Goal: Task Accomplishment & Management: Manage account settings

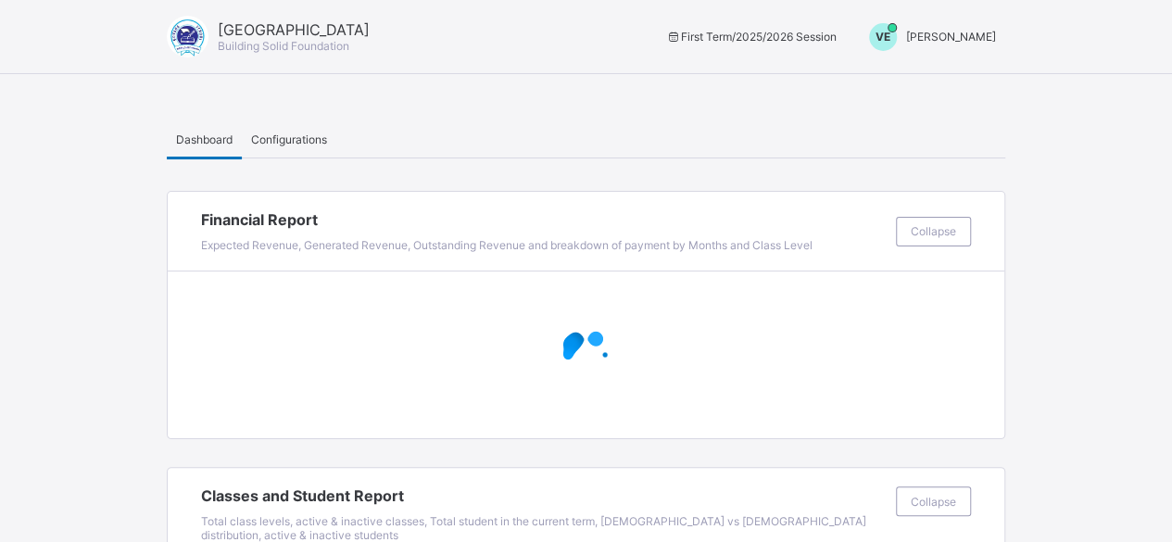
click at [965, 44] on div "VE [PERSON_NAME]" at bounding box center [928, 37] width 155 height 28
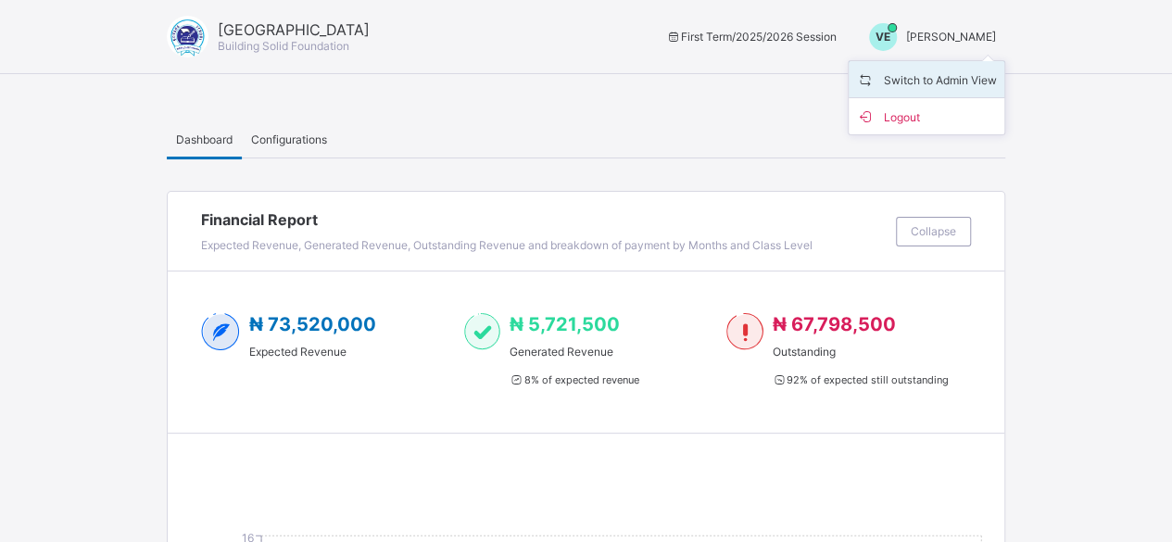
click at [951, 74] on span "Switch to Admin View" at bounding box center [926, 79] width 141 height 21
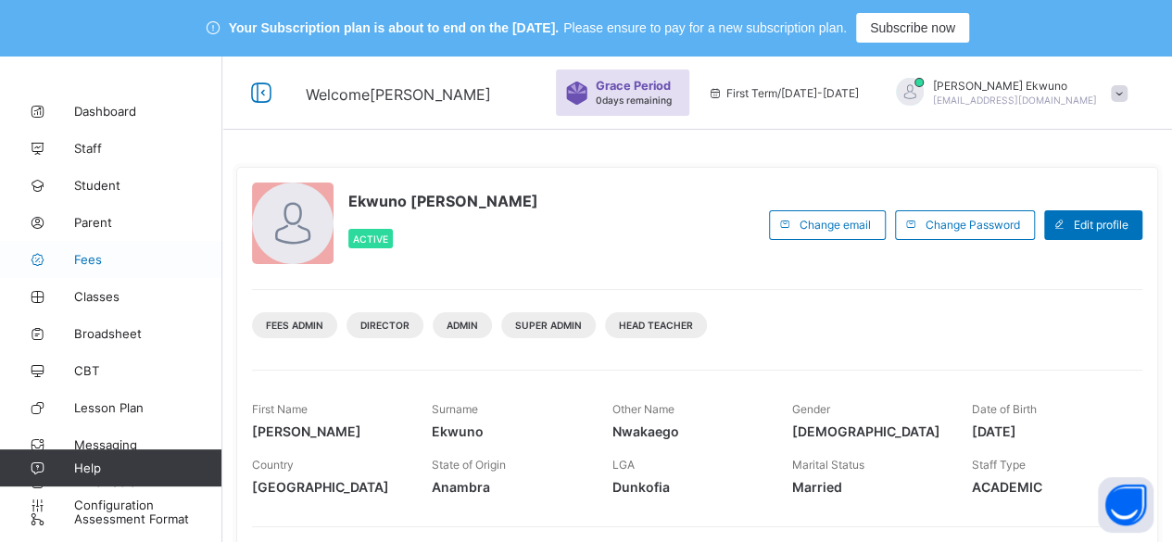
click at [91, 259] on span "Fees" at bounding box center [148, 259] width 148 height 15
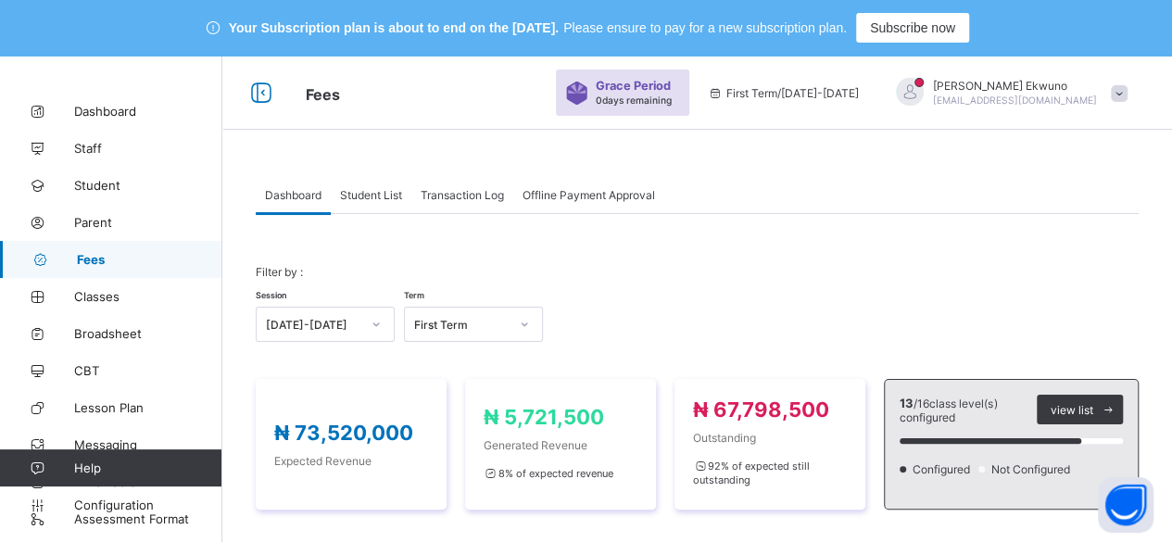
click at [91, 259] on span "Fees" at bounding box center [149, 259] width 145 height 15
click at [384, 190] on span "Student List" at bounding box center [371, 195] width 62 height 14
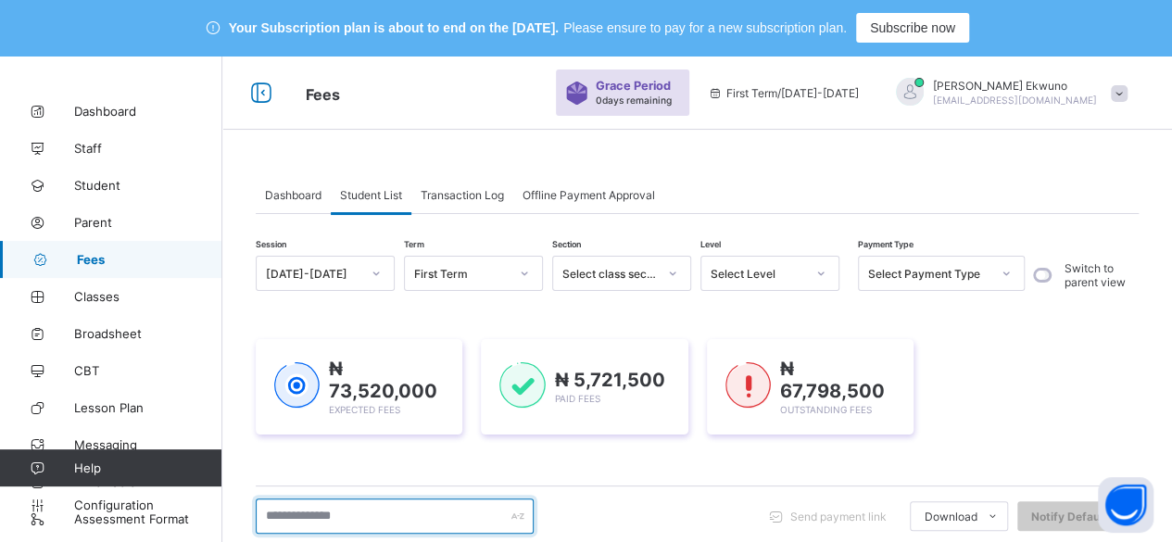
click at [292, 514] on input "text" at bounding box center [395, 516] width 278 height 35
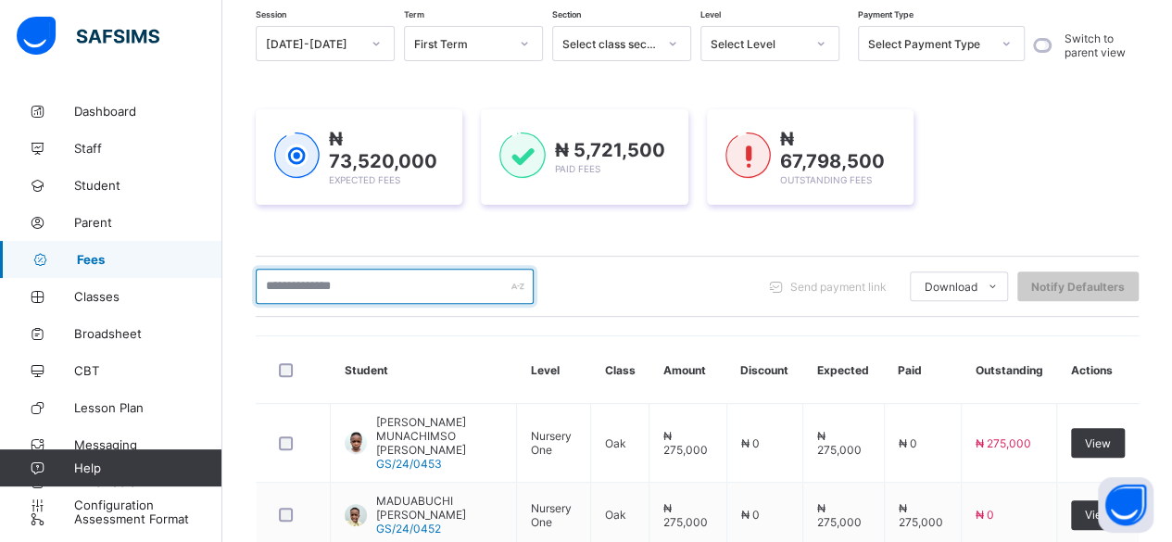
scroll to position [247, 0]
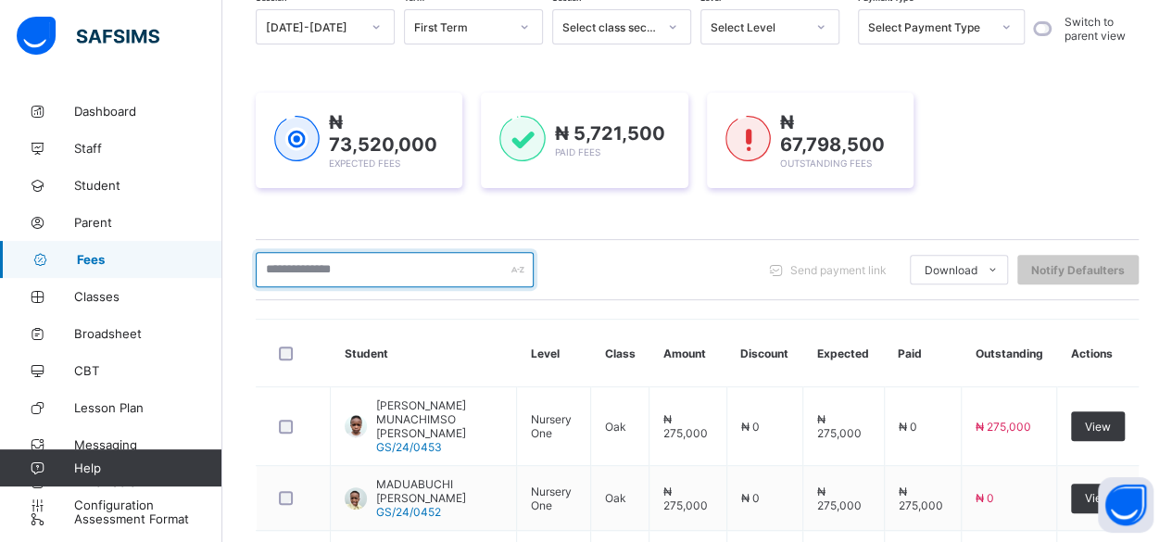
click at [344, 269] on input "text" at bounding box center [395, 269] width 278 height 35
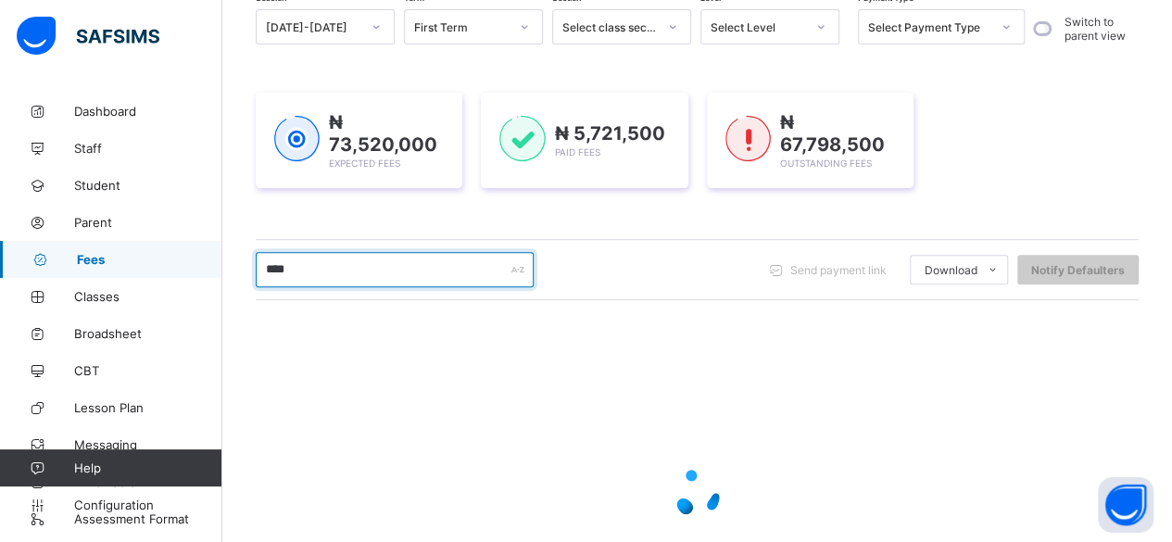
type input "*****"
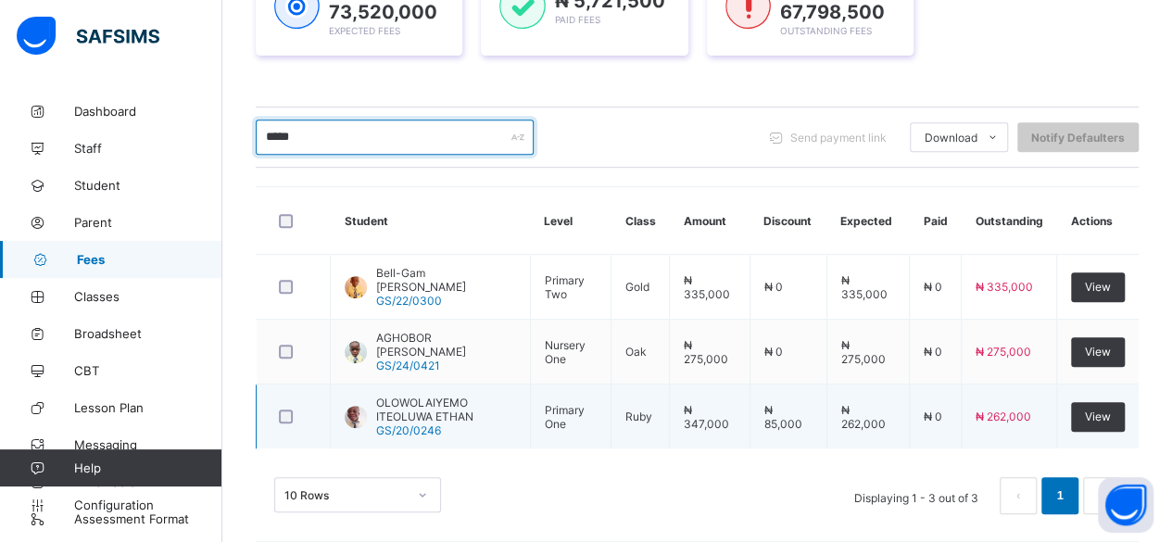
scroll to position [380, 0]
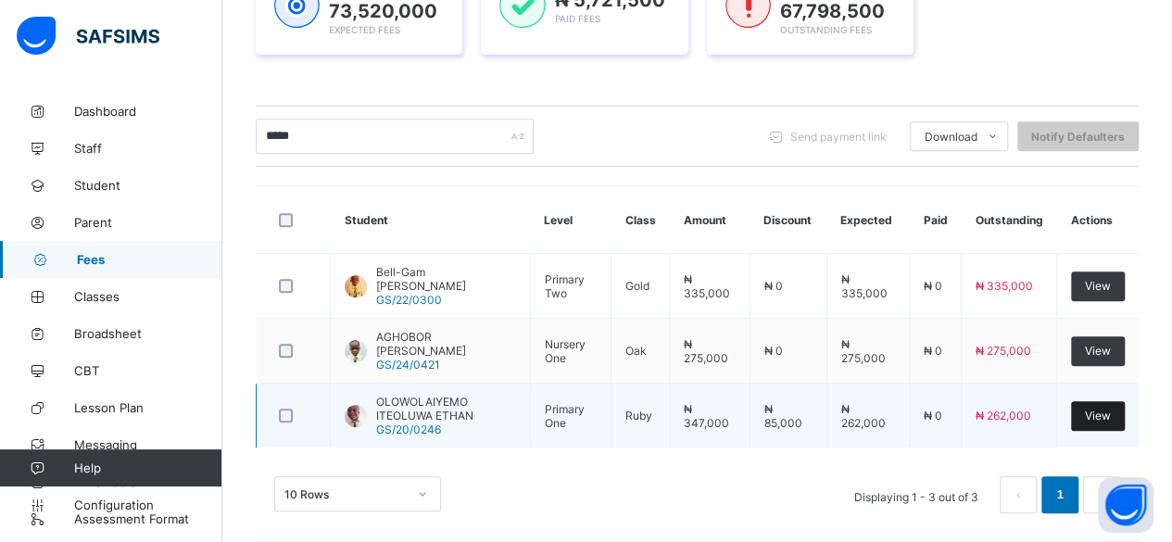
click at [1115, 419] on div "View" at bounding box center [1098, 416] width 54 height 30
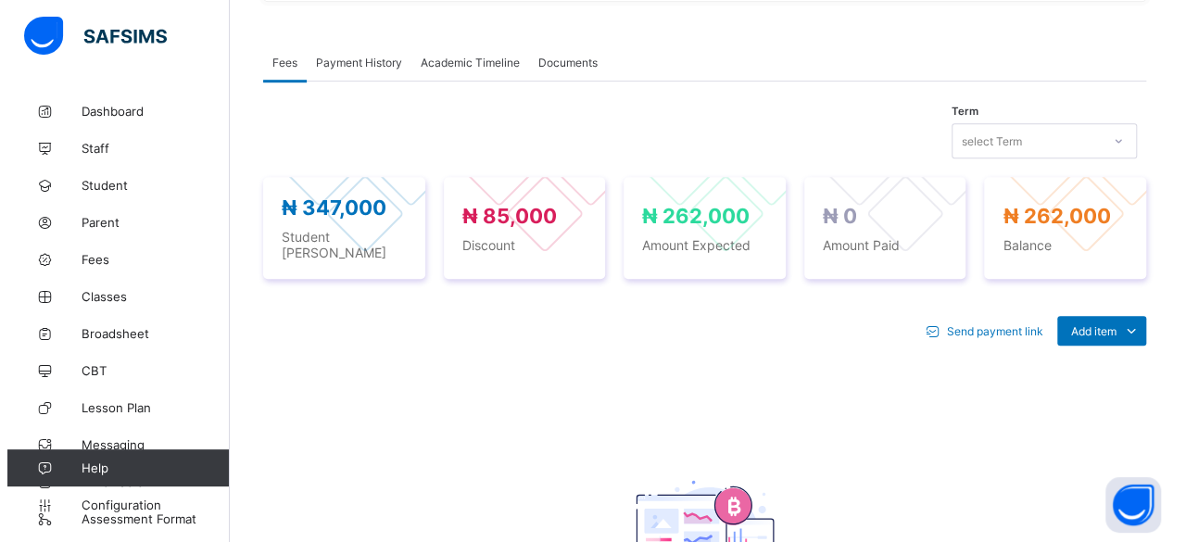
scroll to position [599, 0]
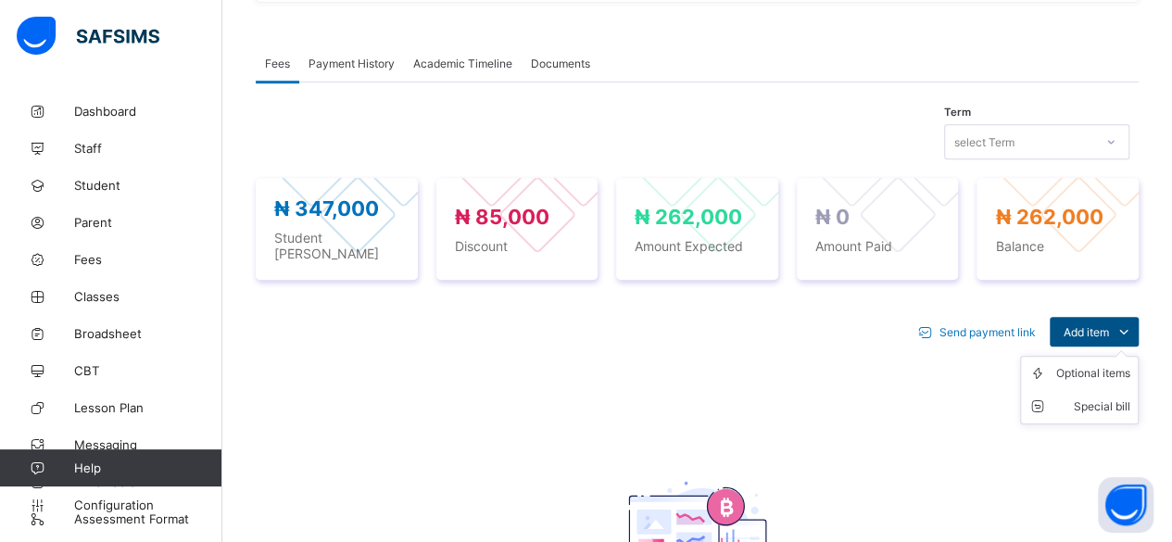
click at [1109, 325] on span "Add item" at bounding box center [1086, 332] width 45 height 14
click at [1107, 364] on div "Optional items" at bounding box center [1093, 373] width 74 height 19
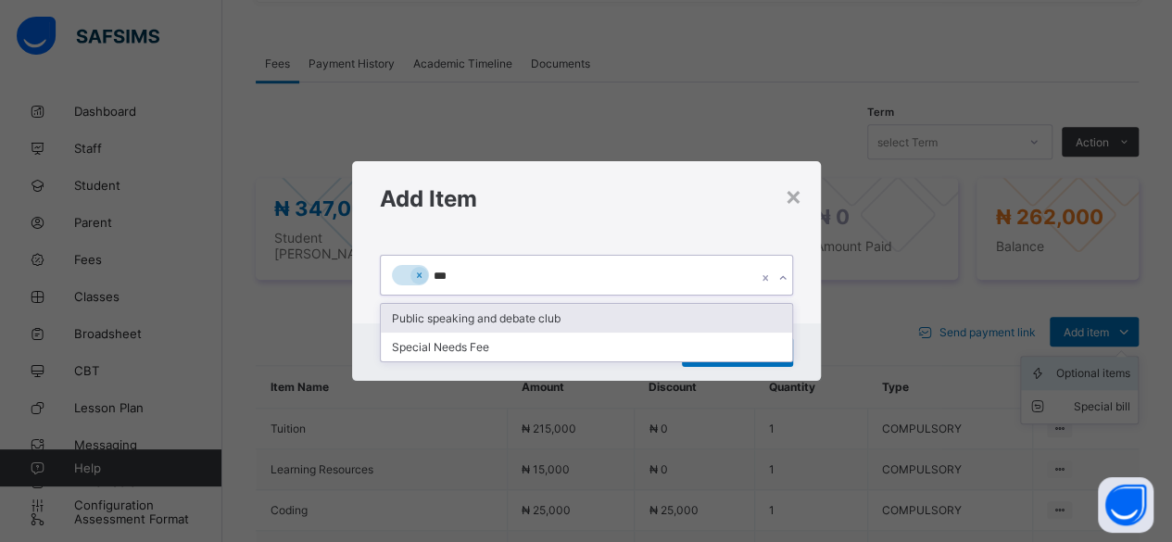
type input "****"
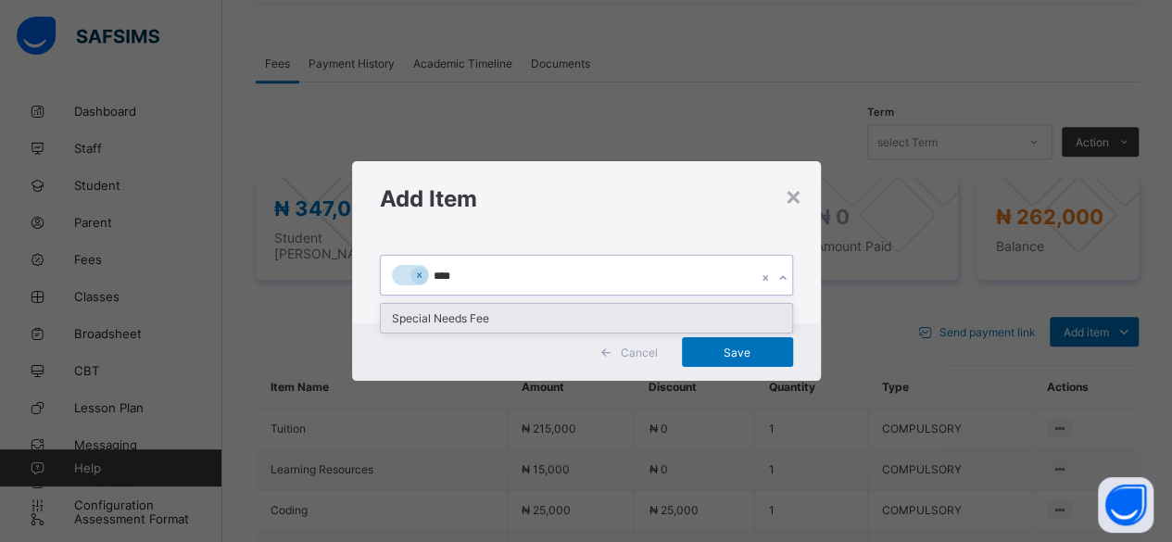
click at [486, 320] on div "Special Needs Fee" at bounding box center [586, 318] width 411 height 29
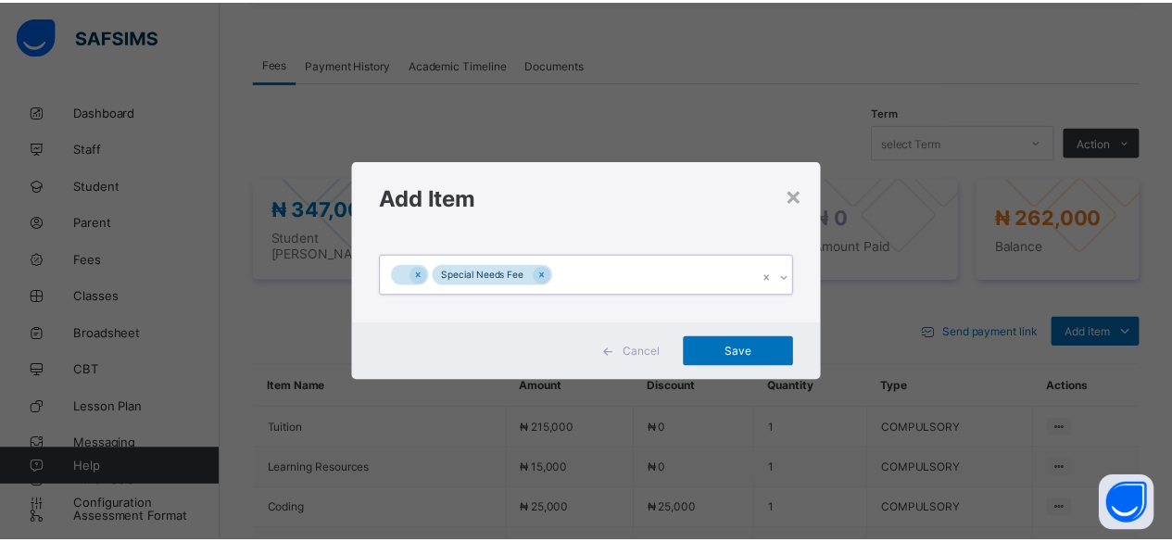
scroll to position [0, 0]
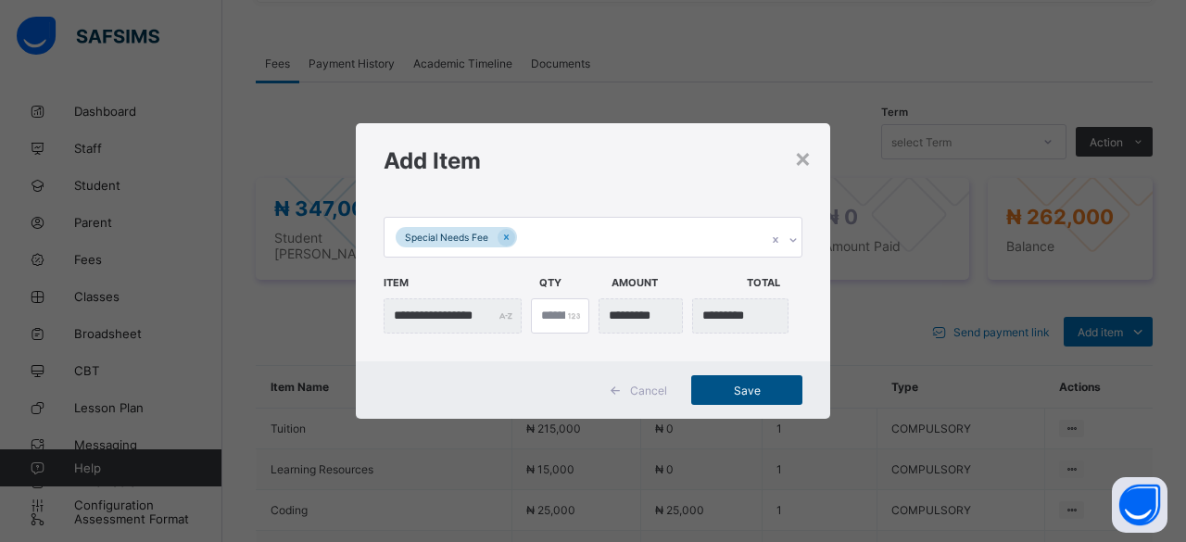
click at [749, 389] on span "Save" at bounding box center [746, 391] width 83 height 14
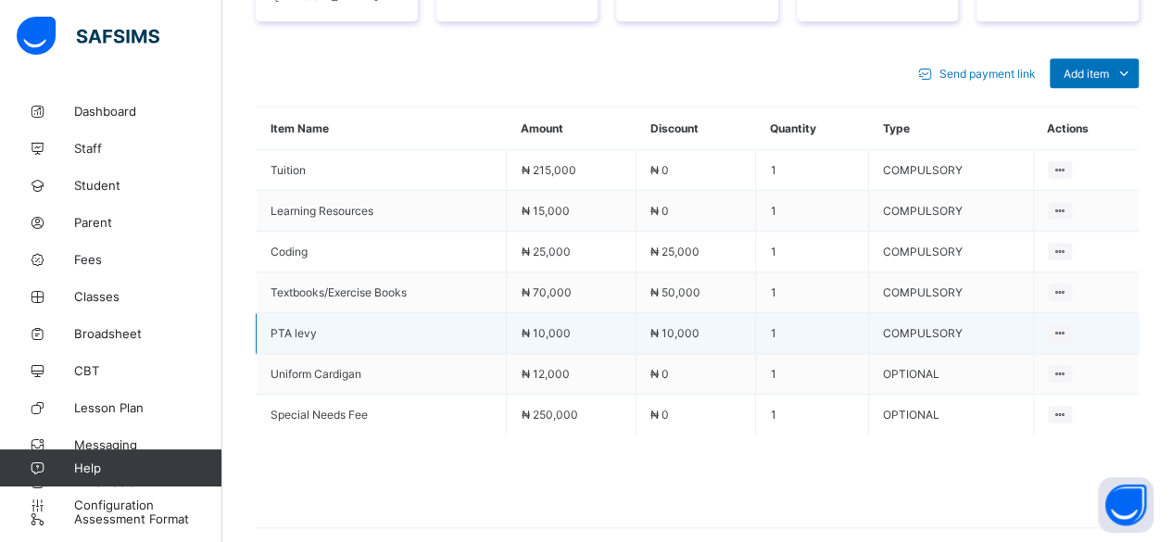
scroll to position [861, 0]
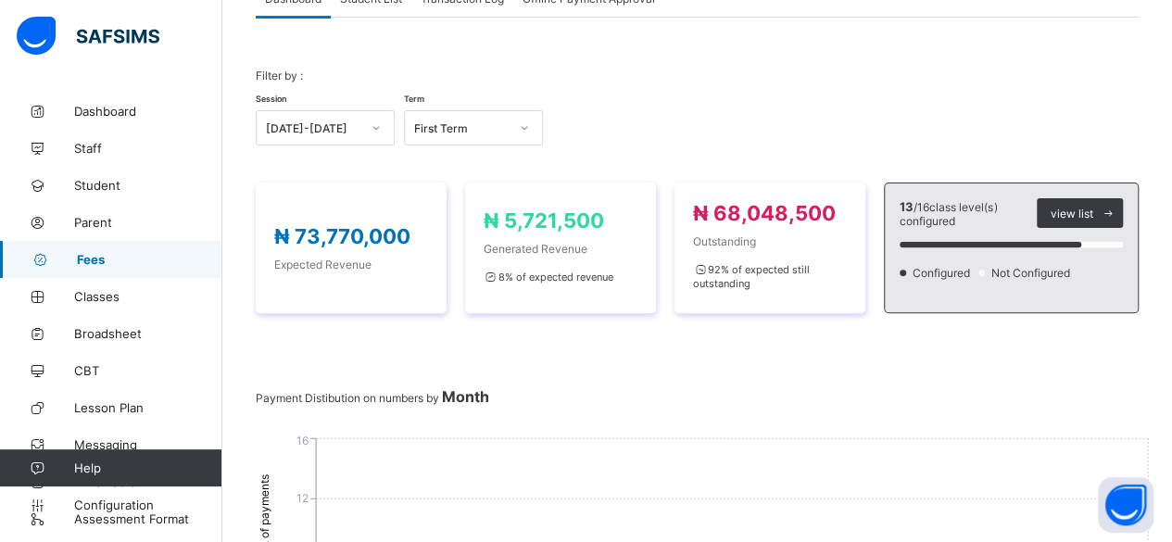
scroll to position [861, 0]
